Goal: Task Accomplishment & Management: Manage account settings

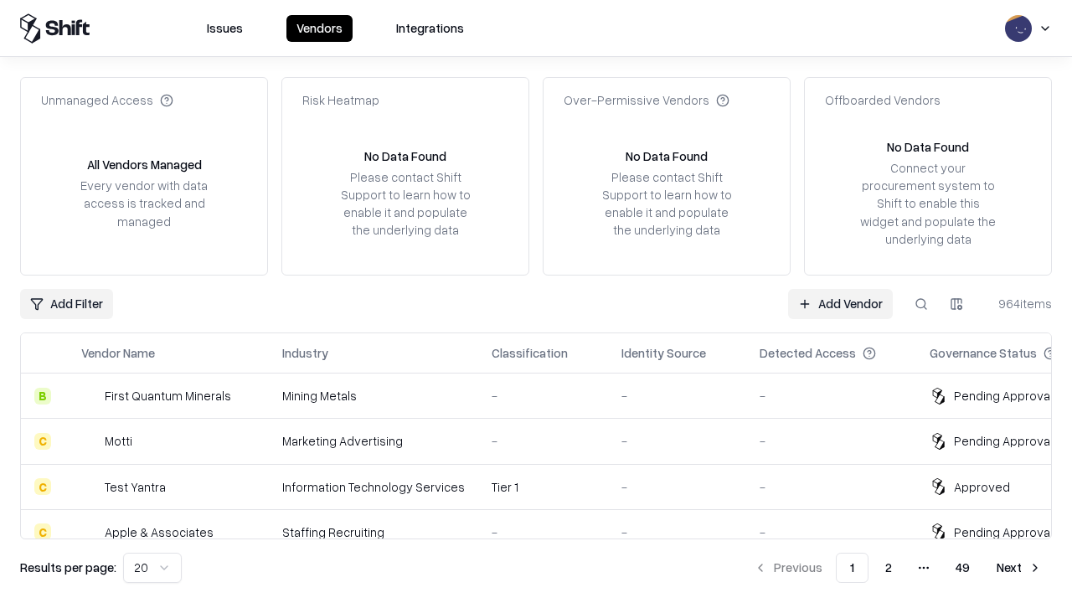
click at [840, 303] on link "Add Vendor" at bounding box center [840, 304] width 105 height 30
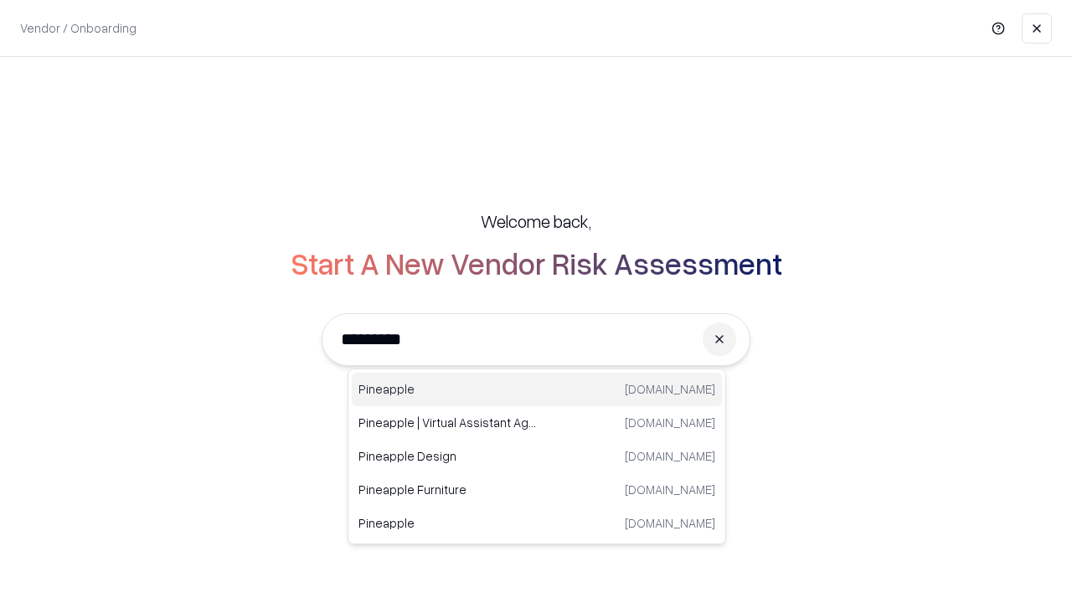
click at [537, 389] on div "Pineapple [DOMAIN_NAME]" at bounding box center [537, 390] width 370 height 34
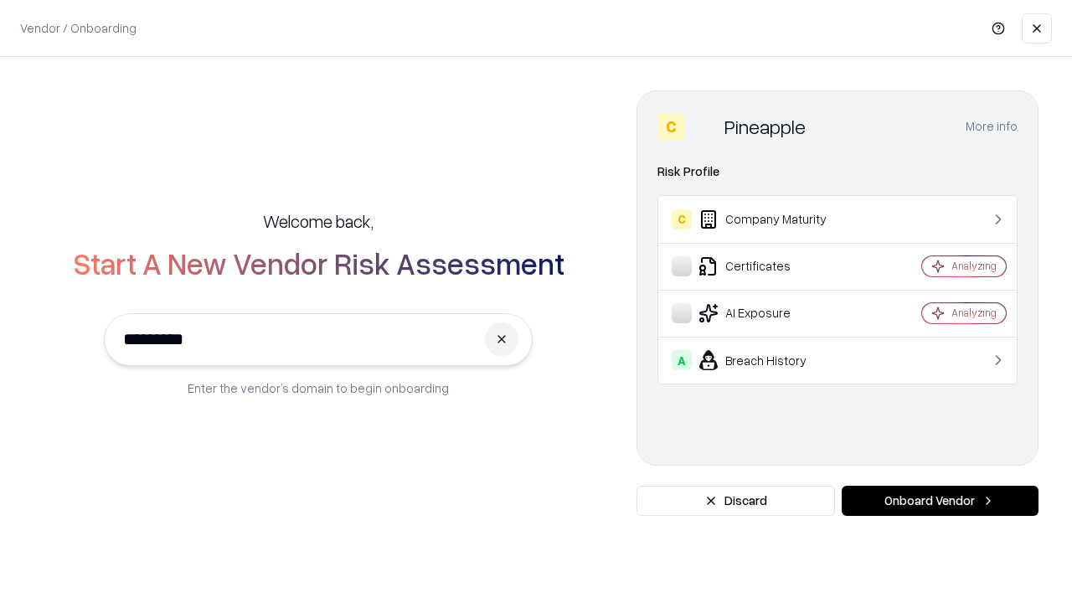
type input "*********"
click at [940, 501] on button "Onboard Vendor" at bounding box center [940, 501] width 197 height 30
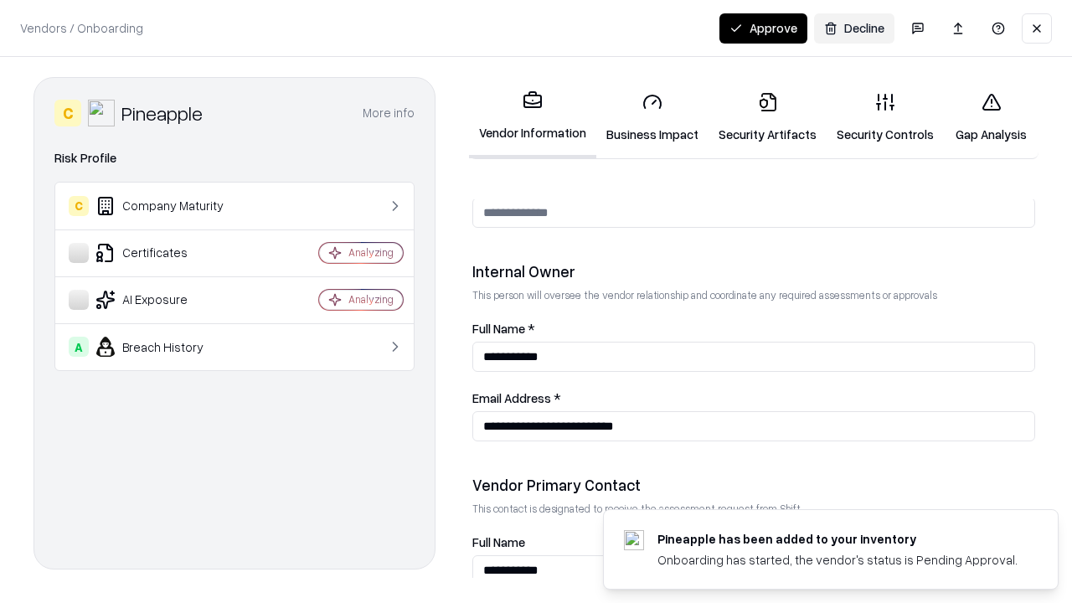
scroll to position [868, 0]
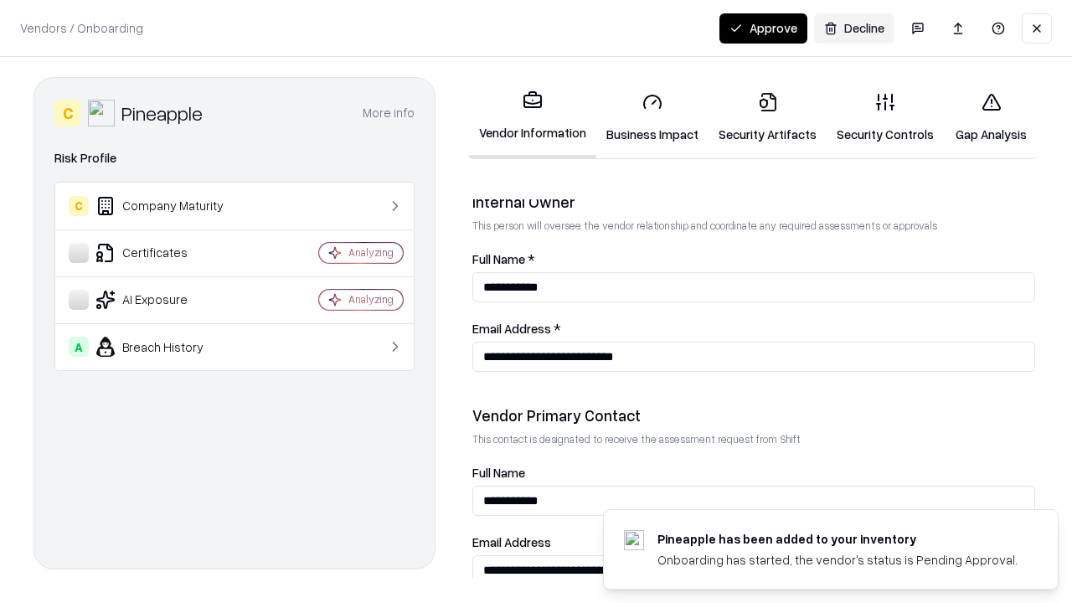
click at [767, 117] on link "Security Artifacts" at bounding box center [768, 118] width 118 height 78
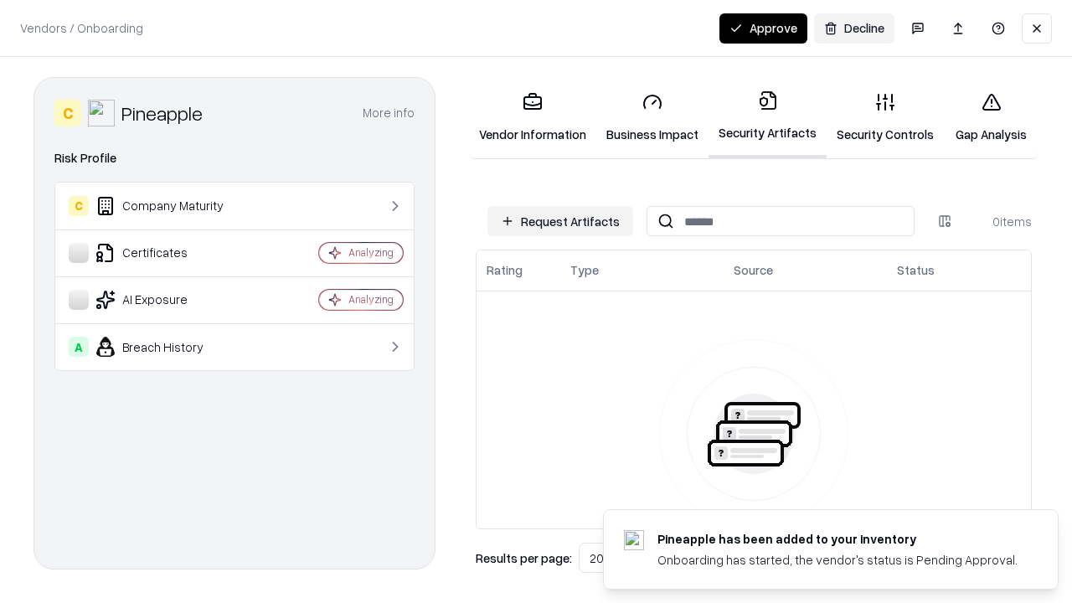
click at [560, 221] on button "Request Artifacts" at bounding box center [560, 221] width 146 height 30
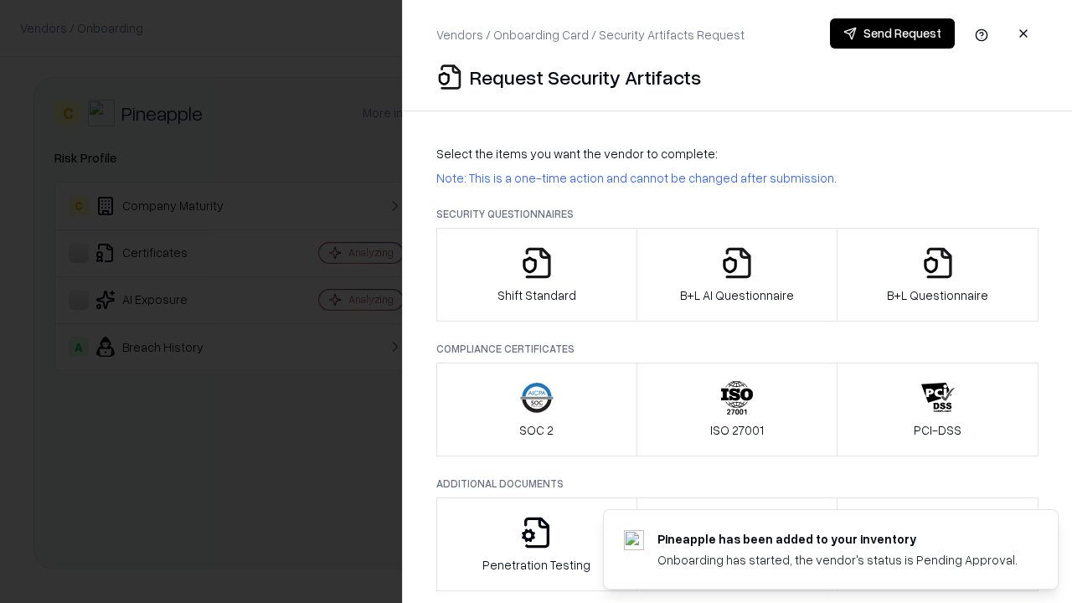
click at [937, 275] on icon "button" at bounding box center [938, 263] width 34 height 34
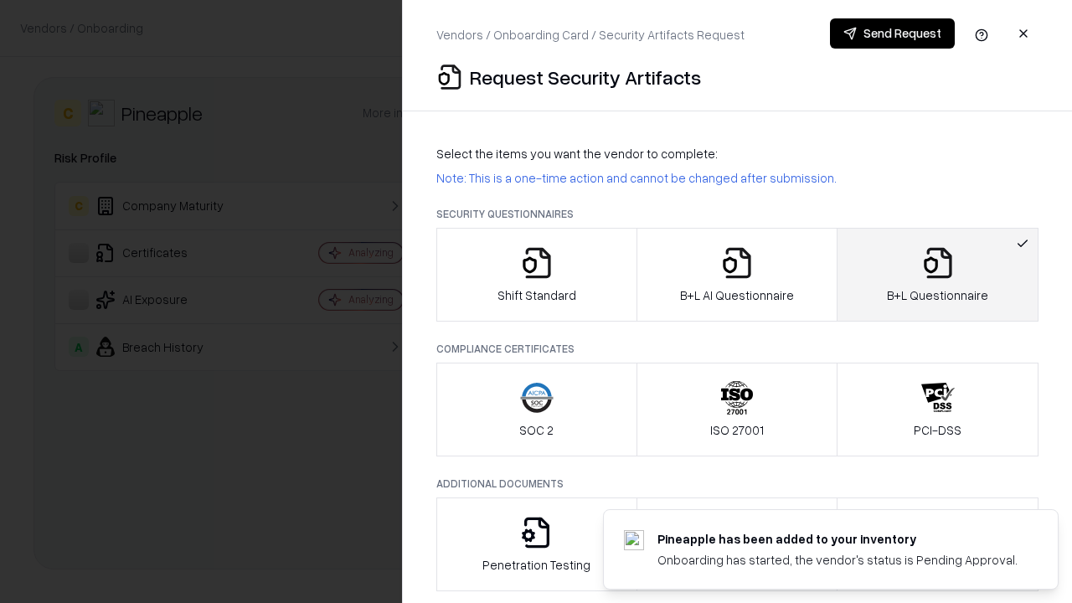
click at [736, 275] on icon "button" at bounding box center [737, 263] width 34 height 34
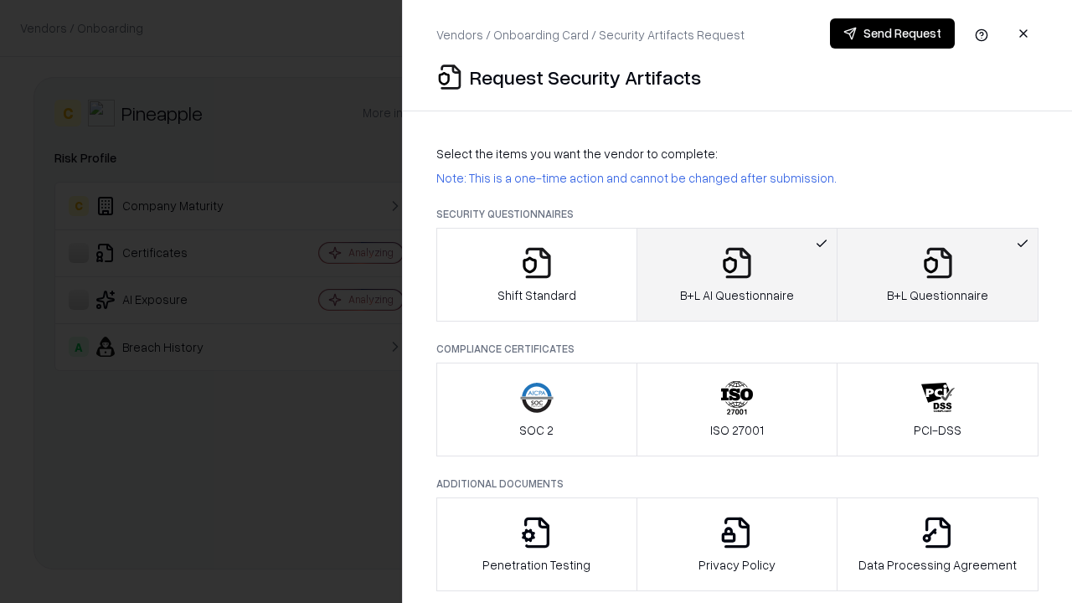
click at [892, 34] on button "Send Request" at bounding box center [892, 33] width 125 height 30
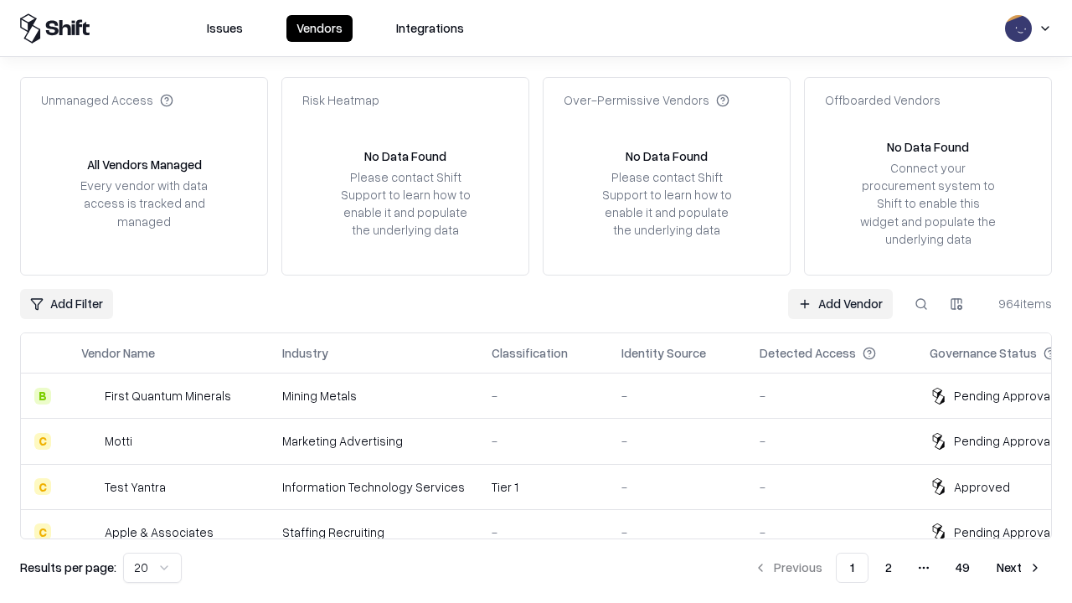
click at [921, 303] on button at bounding box center [921, 304] width 30 height 30
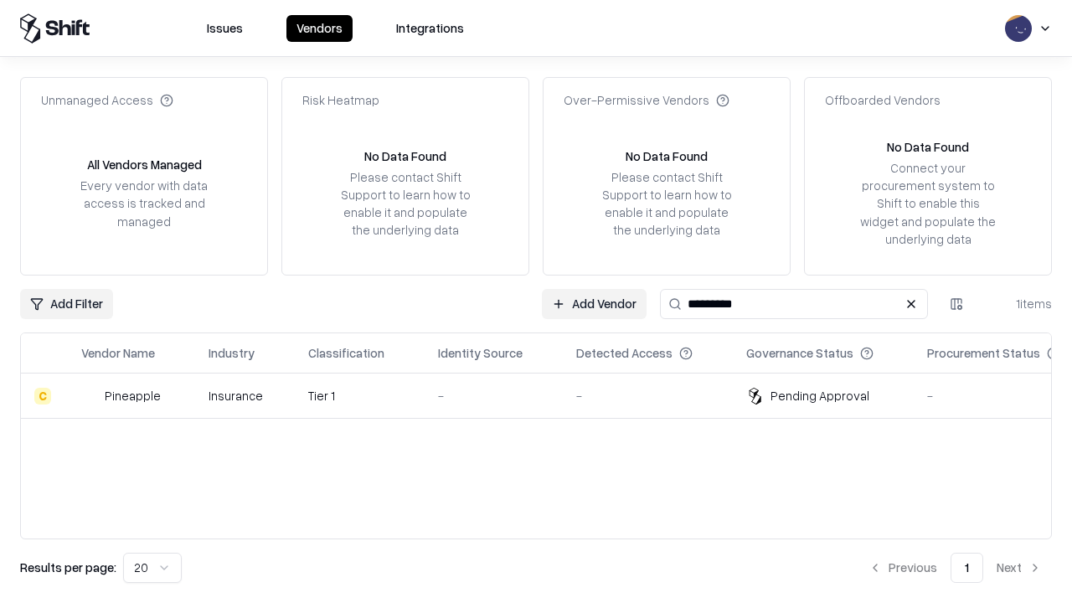
type input "*********"
click at [546, 395] on div "-" at bounding box center [493, 396] width 111 height 18
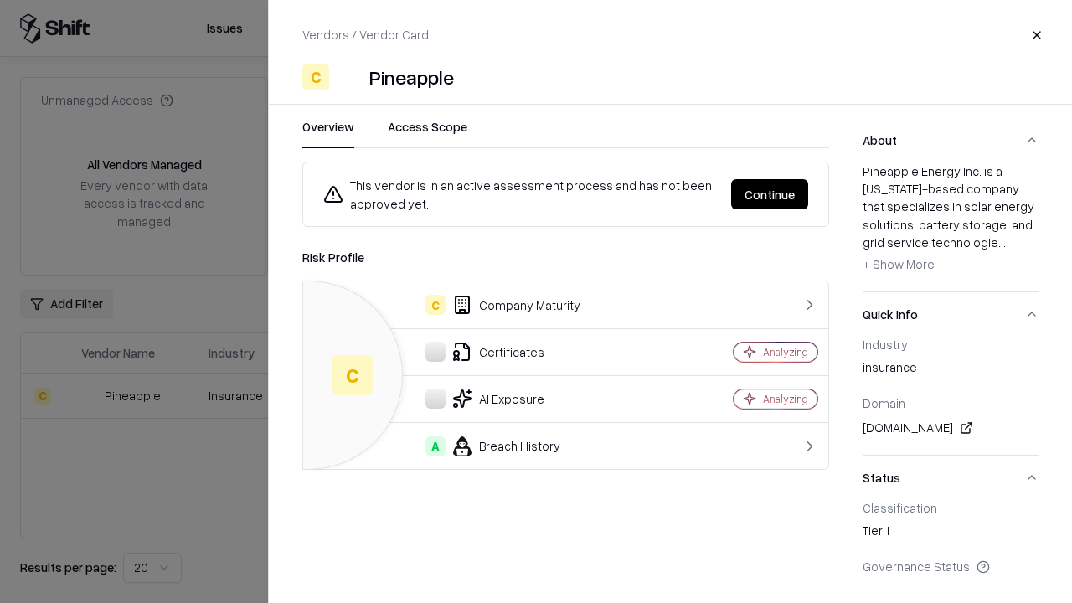
click at [770, 194] on button "Continue" at bounding box center [769, 194] width 77 height 30
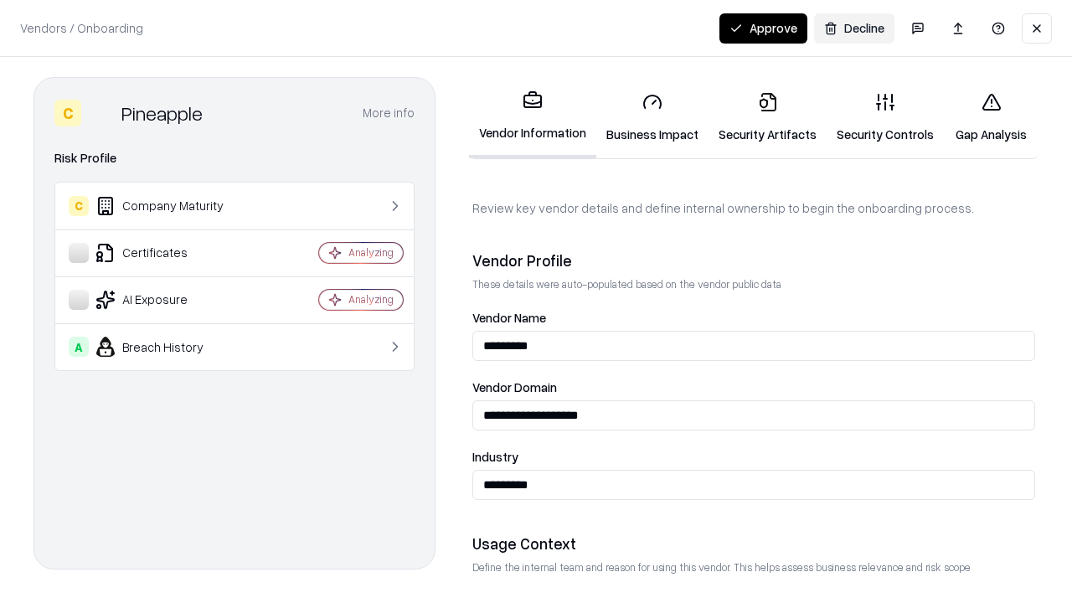
click at [767, 117] on link "Security Artifacts" at bounding box center [768, 118] width 118 height 78
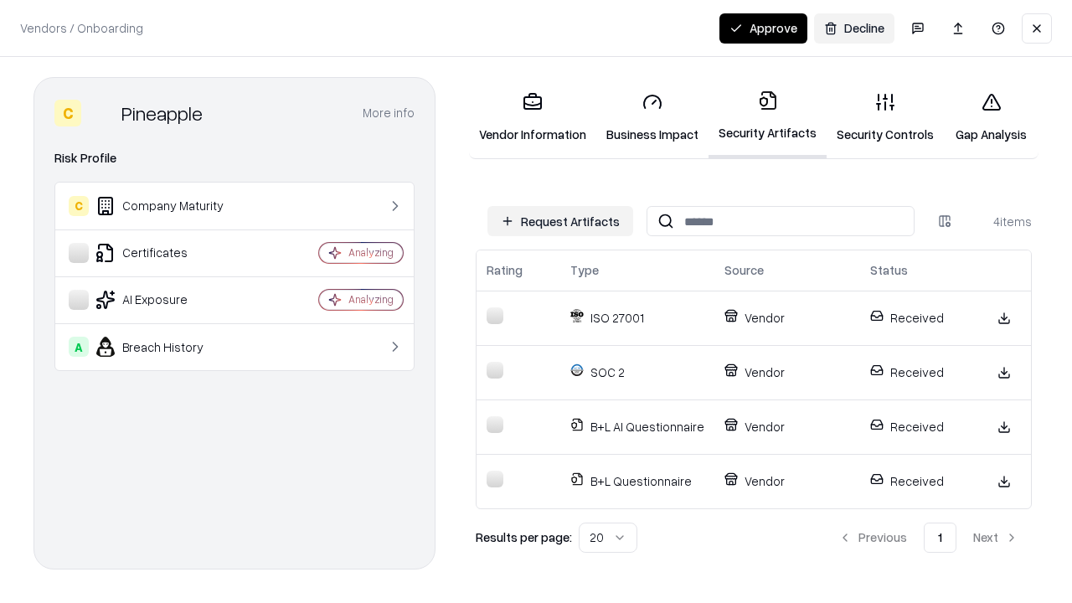
click at [763, 28] on button "Approve" at bounding box center [763, 28] width 88 height 30
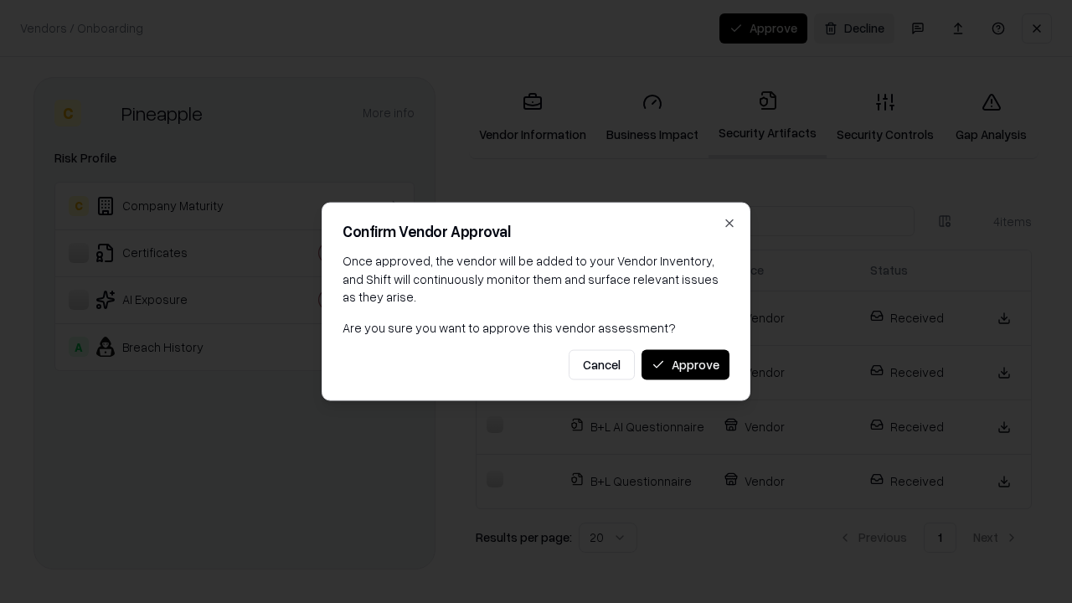
click at [685, 364] on button "Approve" at bounding box center [686, 364] width 88 height 30
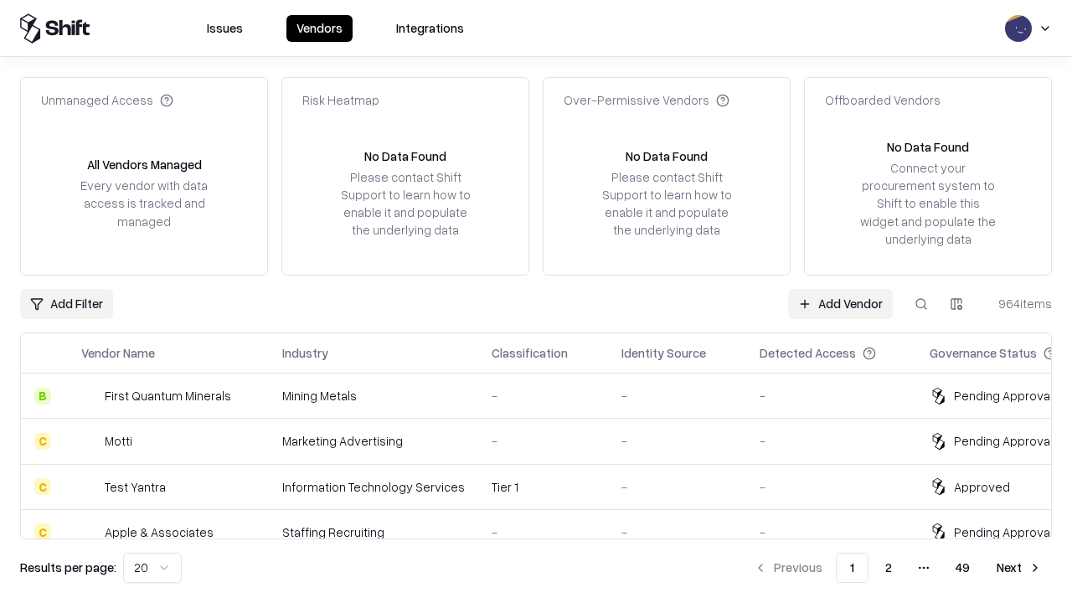
type input "*********"
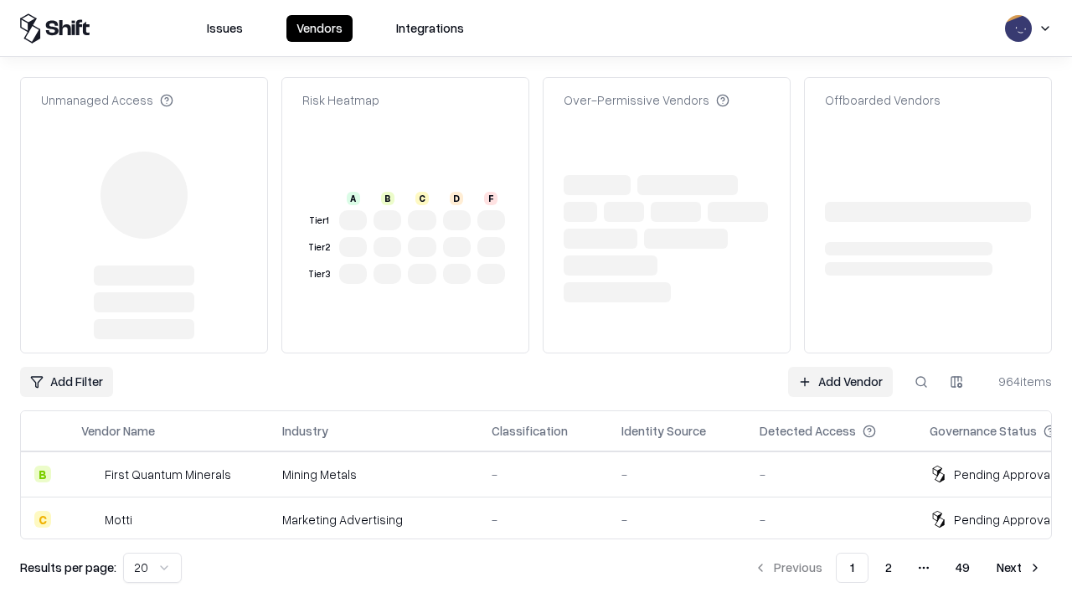
click at [840, 367] on link "Add Vendor" at bounding box center [840, 382] width 105 height 30
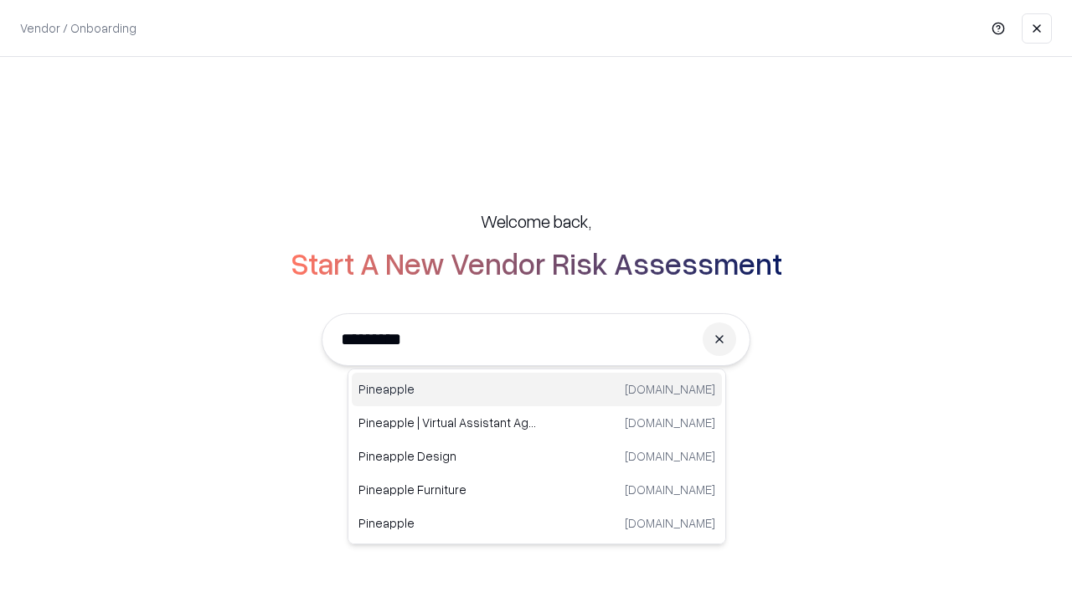
click at [537, 389] on div "Pineapple [DOMAIN_NAME]" at bounding box center [537, 390] width 370 height 34
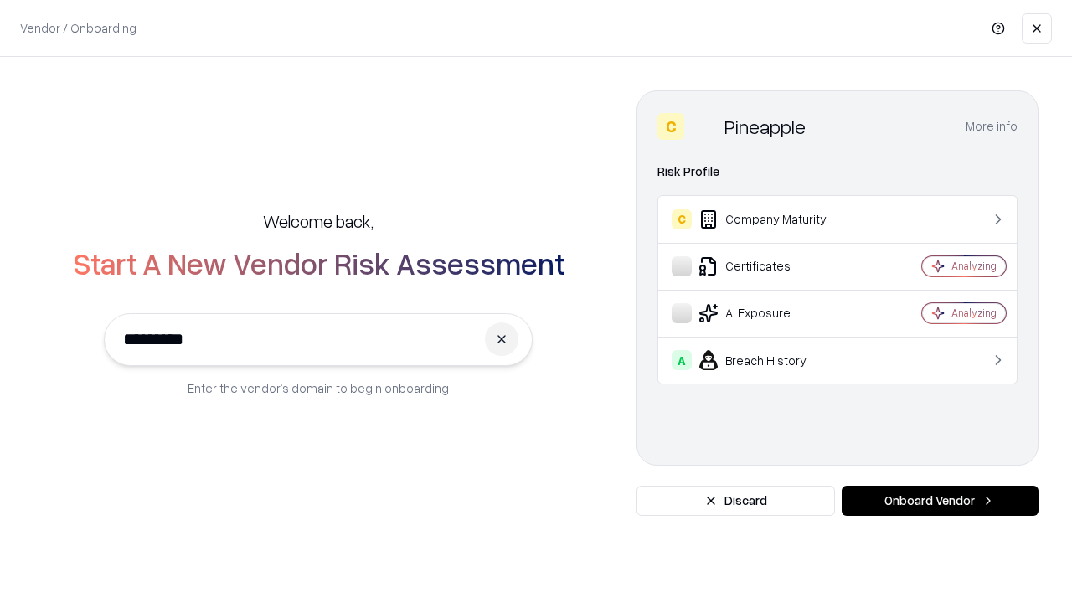
type input "*********"
click at [940, 501] on button "Onboard Vendor" at bounding box center [940, 501] width 197 height 30
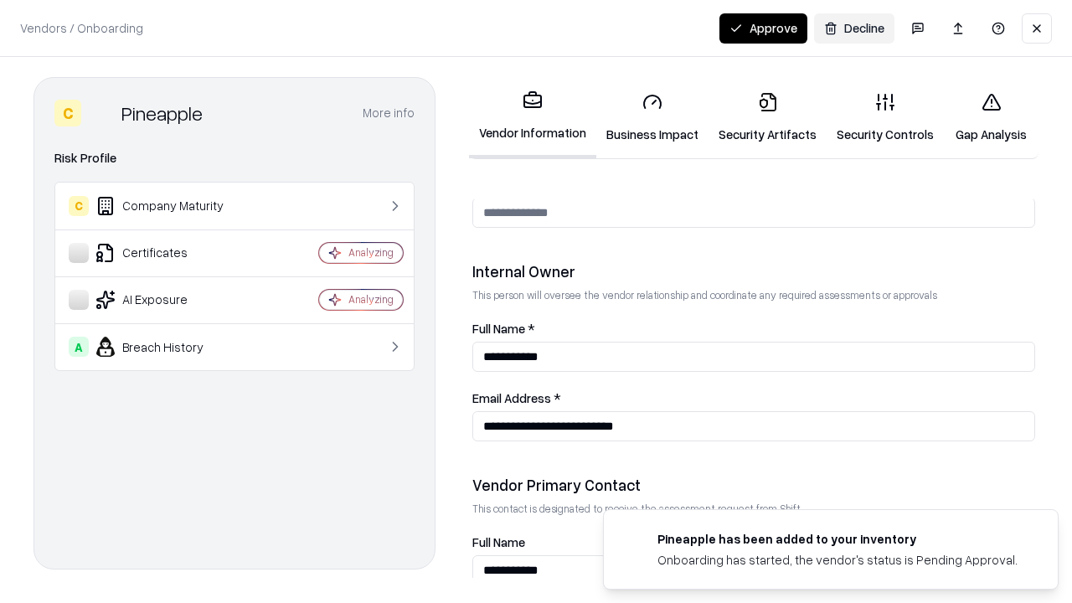
scroll to position [868, 0]
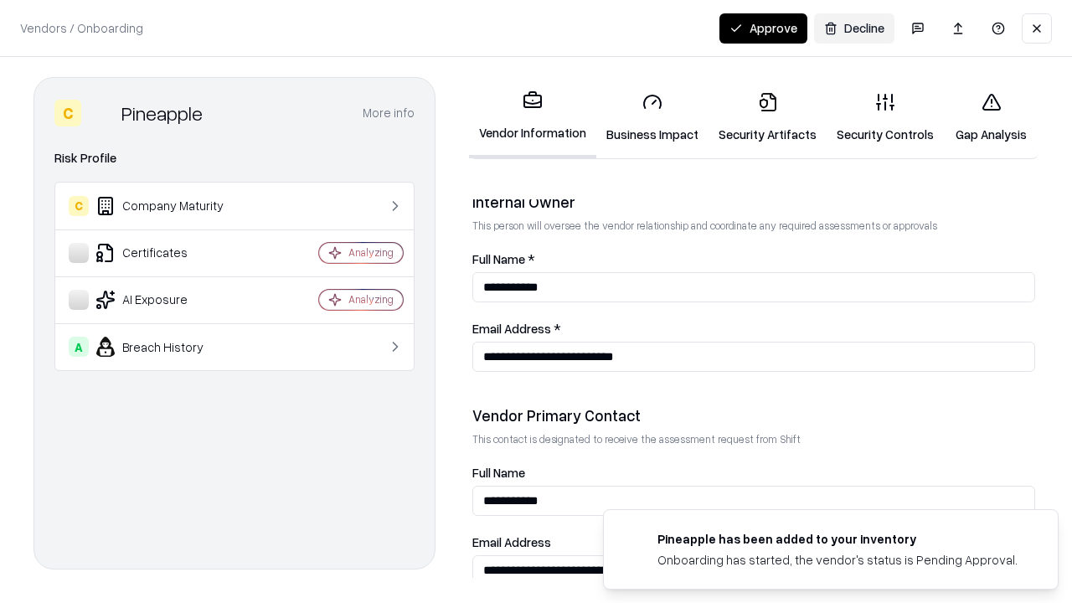
click at [763, 28] on button "Approve" at bounding box center [763, 28] width 88 height 30
